Goal: Book appointment/travel/reservation

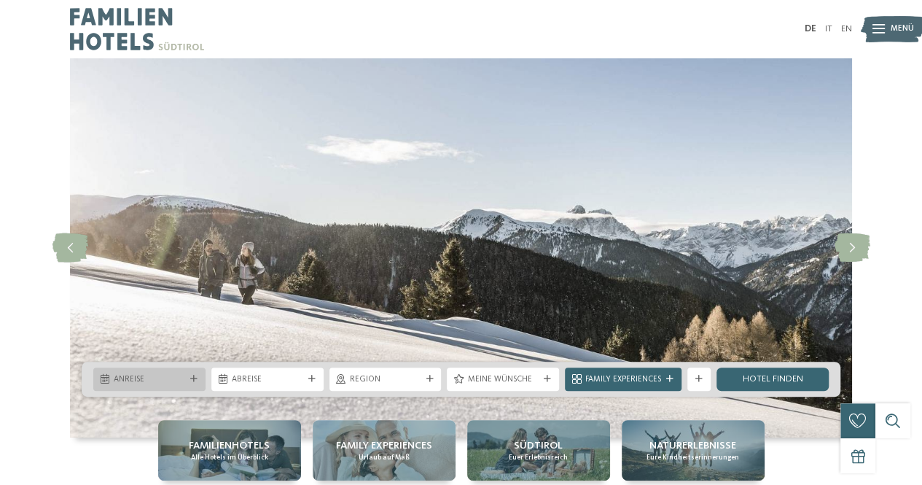
click at [192, 375] on icon at bounding box center [193, 378] width 7 height 7
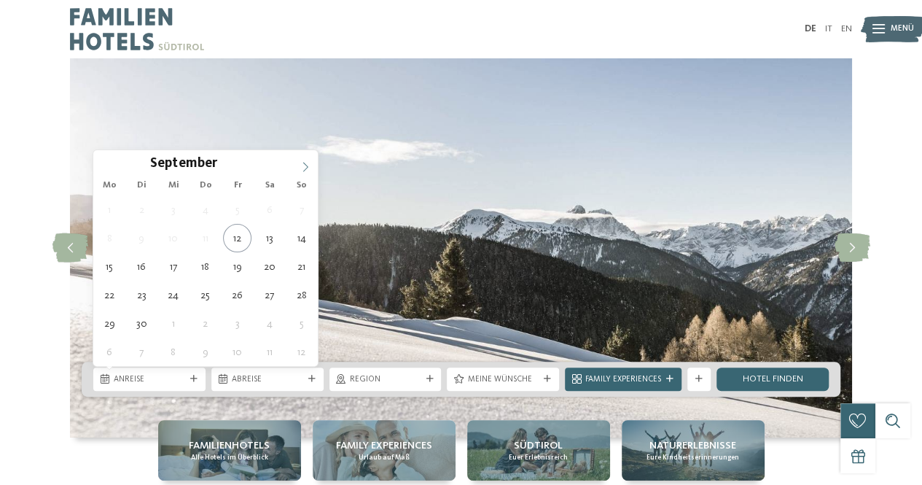
click at [303, 165] on icon at bounding box center [305, 167] width 10 height 10
type input "****"
click at [303, 165] on icon at bounding box center [305, 167] width 10 height 10
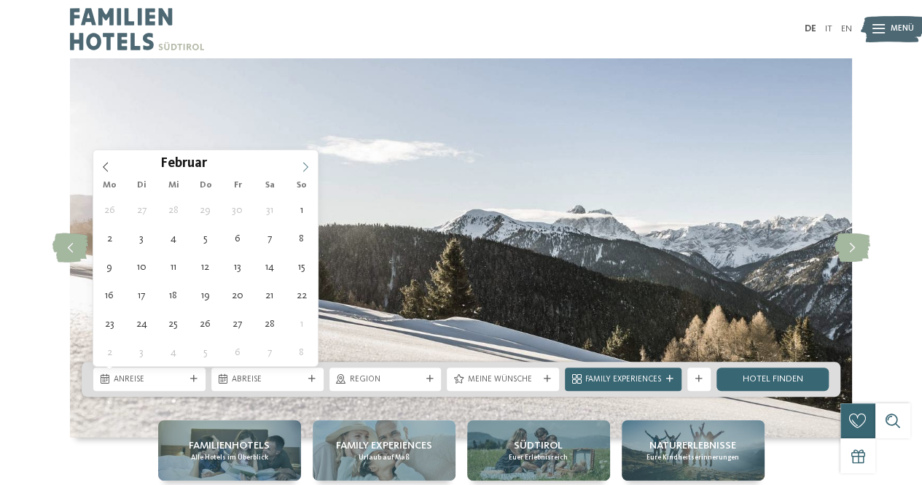
click at [303, 165] on icon at bounding box center [305, 167] width 10 height 10
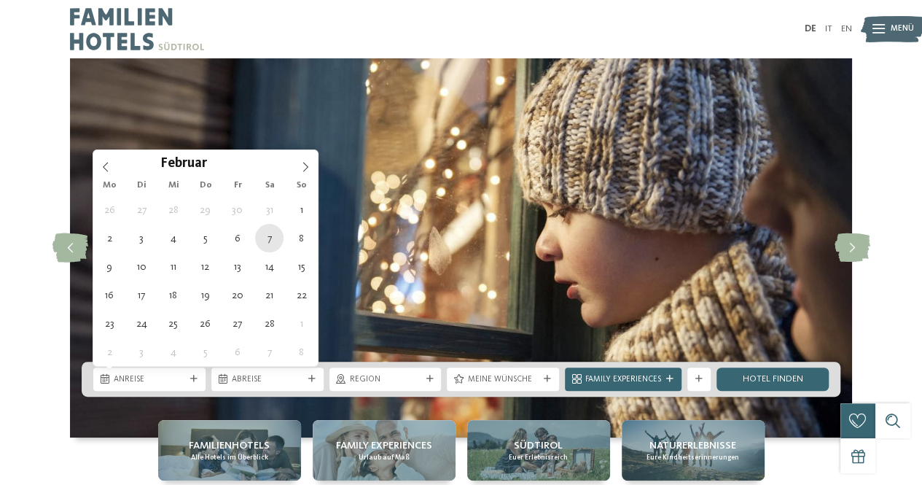
type div "07.02.2026"
type input "****"
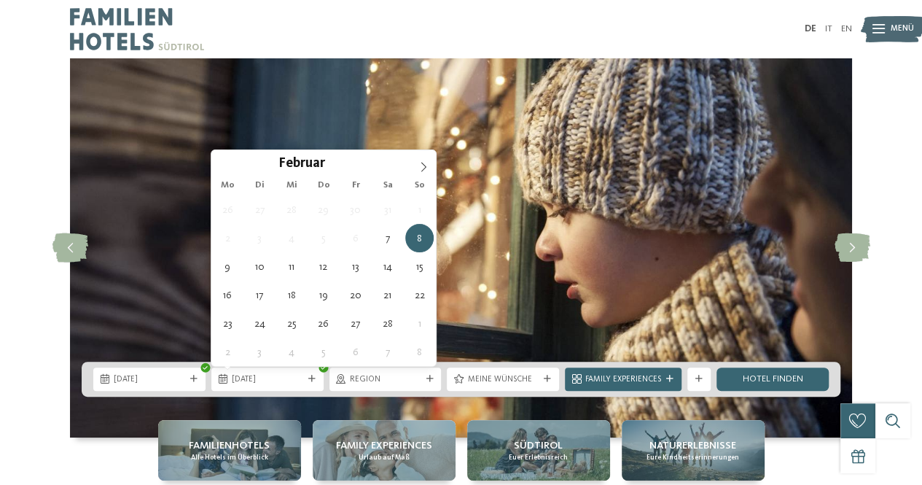
type div "14.02.2026"
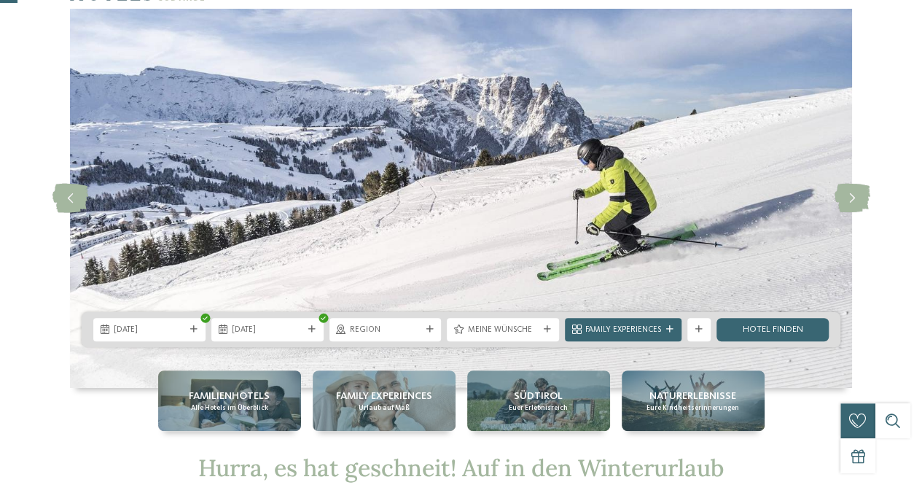
scroll to position [73, 0]
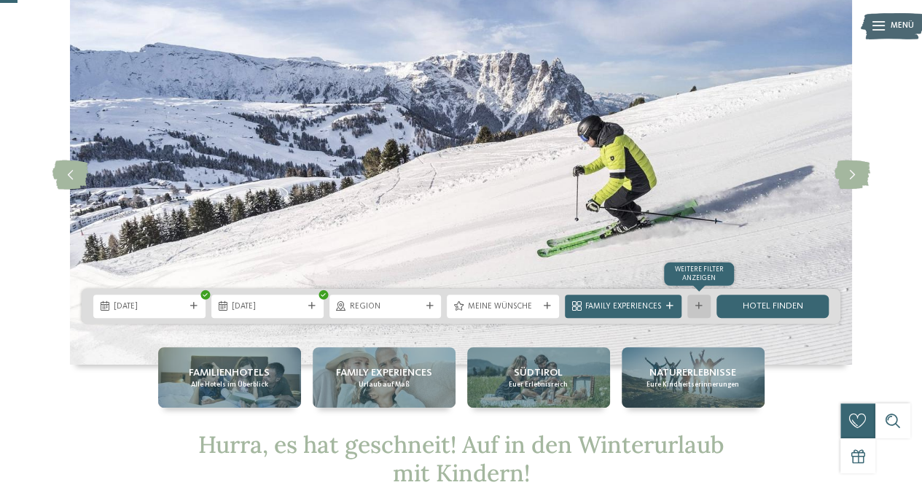
click at [697, 304] on icon at bounding box center [698, 305] width 7 height 7
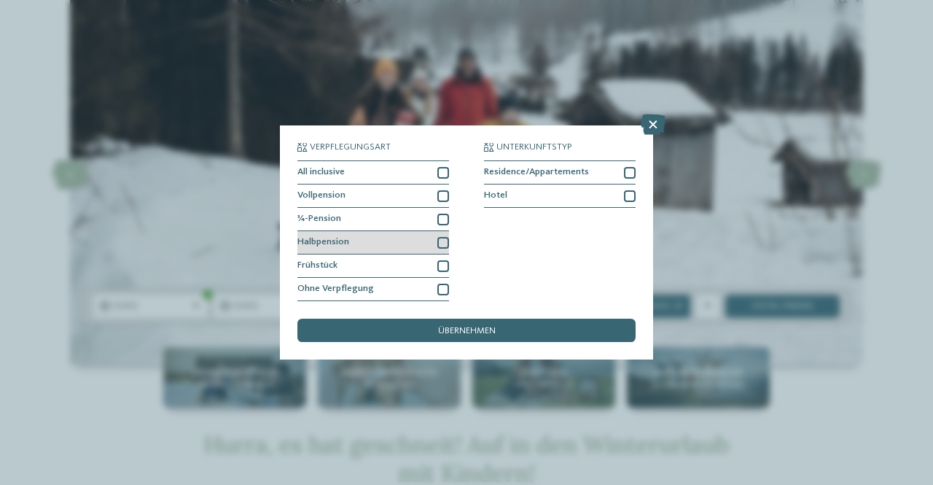
click at [443, 241] on div at bounding box center [443, 243] width 12 height 12
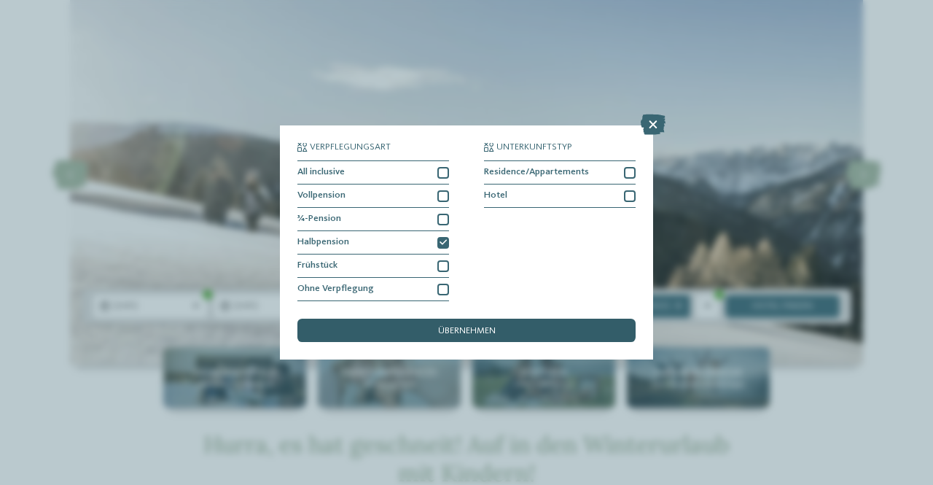
click at [472, 330] on span "übernehmen" at bounding box center [467, 331] width 58 height 9
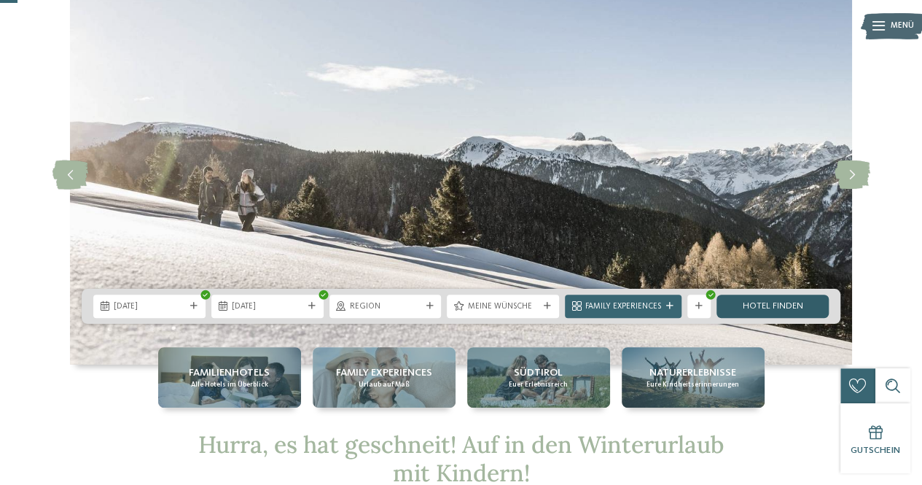
click at [764, 300] on link "Hotel finden" at bounding box center [772, 305] width 112 height 23
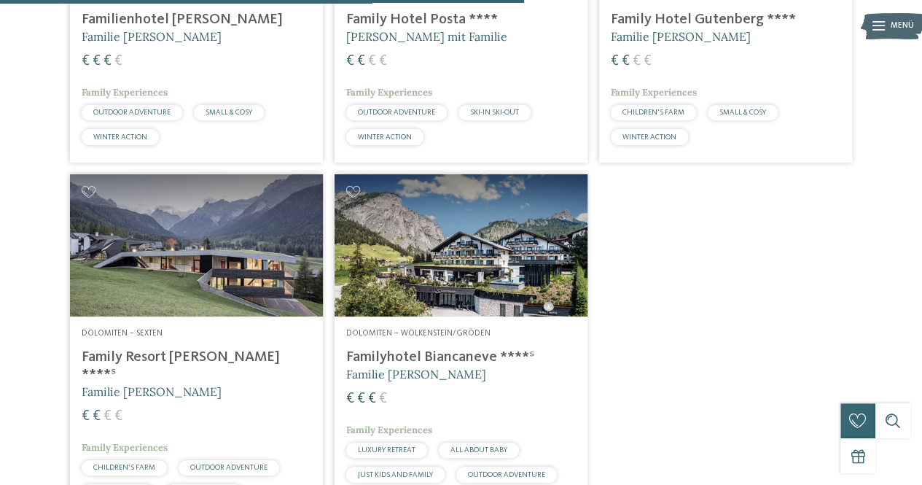
scroll to position [1016, 0]
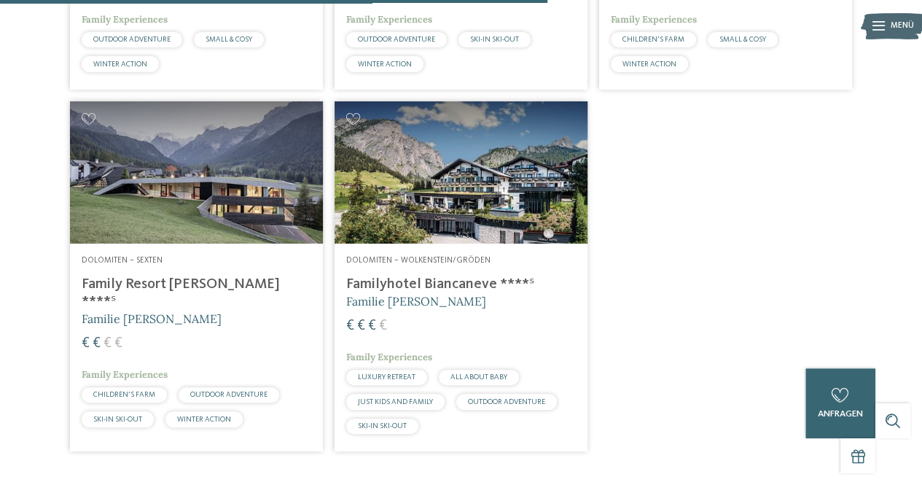
drag, startPoint x: 156, startPoint y: 310, endPoint x: 746, endPoint y: 306, distance: 590.4
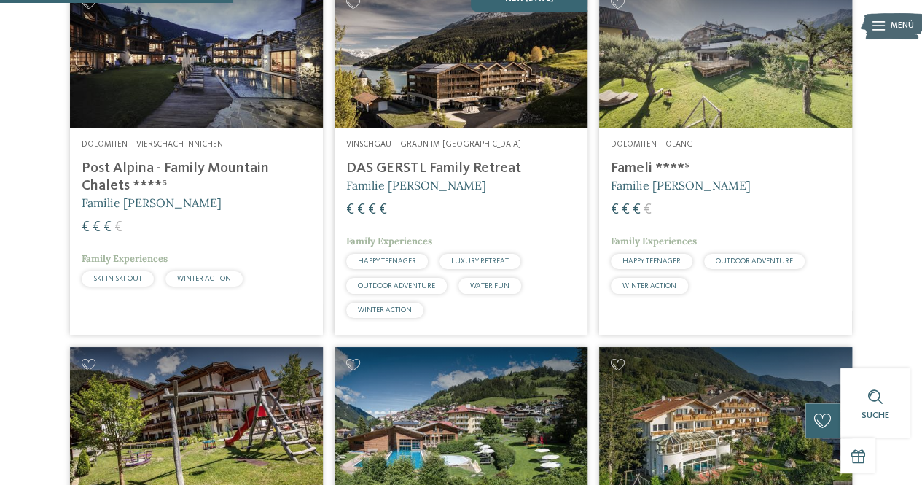
scroll to position [360, 0]
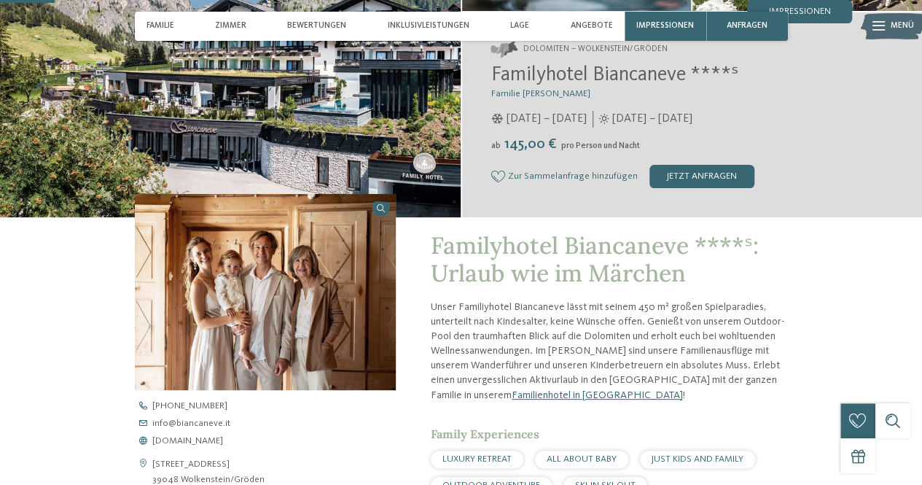
scroll to position [292, 0]
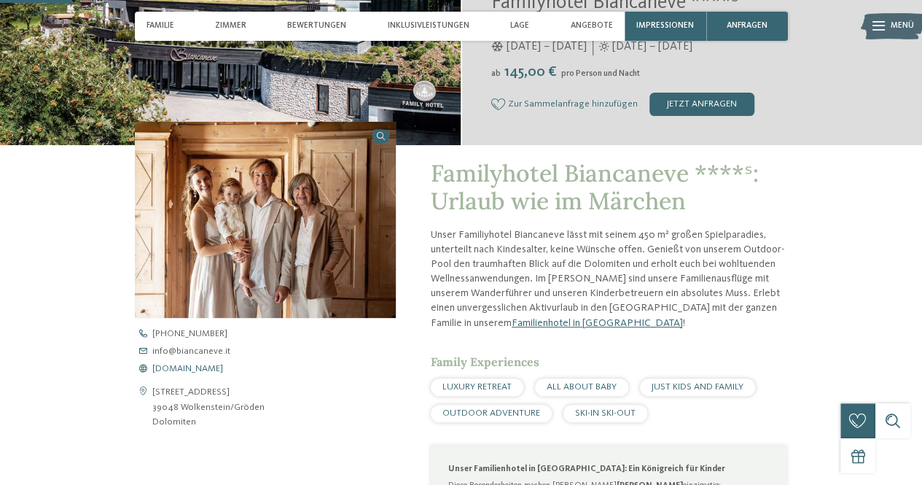
click at [203, 368] on span "www.biancaneve.it" at bounding box center [187, 368] width 71 height 9
